Goal: Transaction & Acquisition: Register for event/course

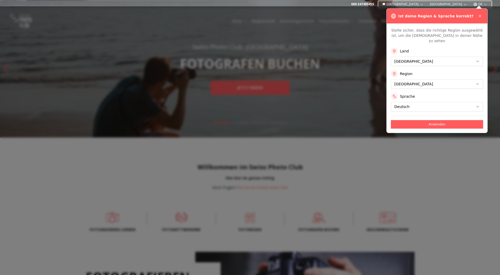
click at [480, 13] on div "Ist deine Region & Sprache korrekt?" at bounding box center [437, 16] width 101 height 15
click at [480, 16] on icon at bounding box center [480, 16] width 4 height 4
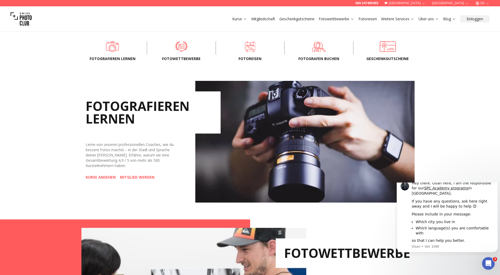
scroll to position [184, 0]
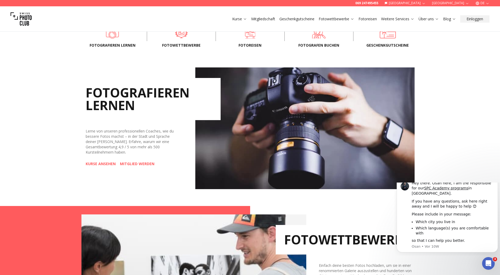
click at [108, 163] on link "KURSE ANSEHEN" at bounding box center [101, 163] width 30 height 5
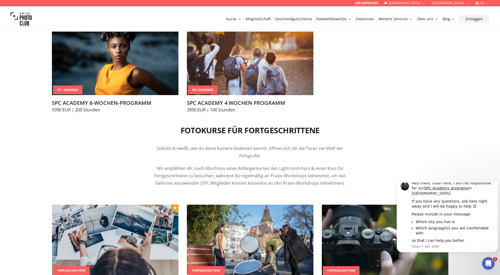
scroll to position [553, 0]
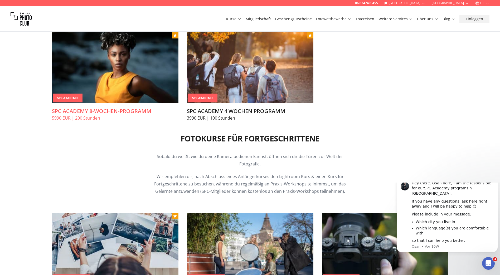
click at [145, 73] on img at bounding box center [115, 67] width 126 height 71
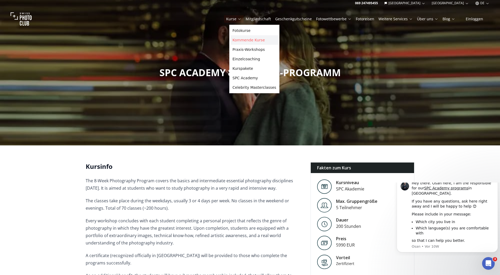
click at [246, 41] on link "Kommende Kurse" at bounding box center [254, 39] width 48 height 9
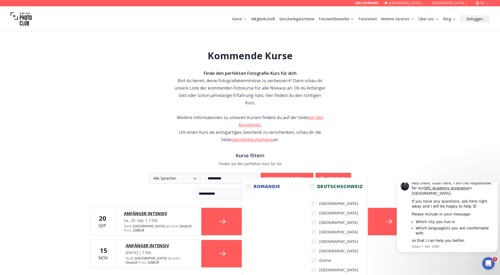
click at [309, 176] on icon "button" at bounding box center [307, 178] width 4 height 4
click at [428, 2] on button "[GEOGRAPHIC_DATA]" at bounding box center [405, 3] width 46 height 6
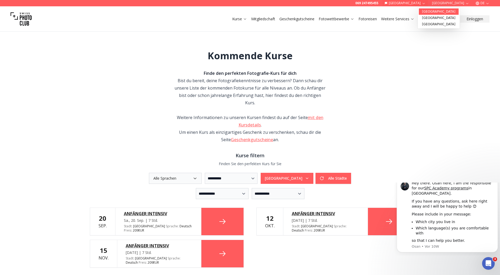
click at [427, 12] on link "[GEOGRAPHIC_DATA]" at bounding box center [439, 11] width 40 height 6
